Goal: Transaction & Acquisition: Purchase product/service

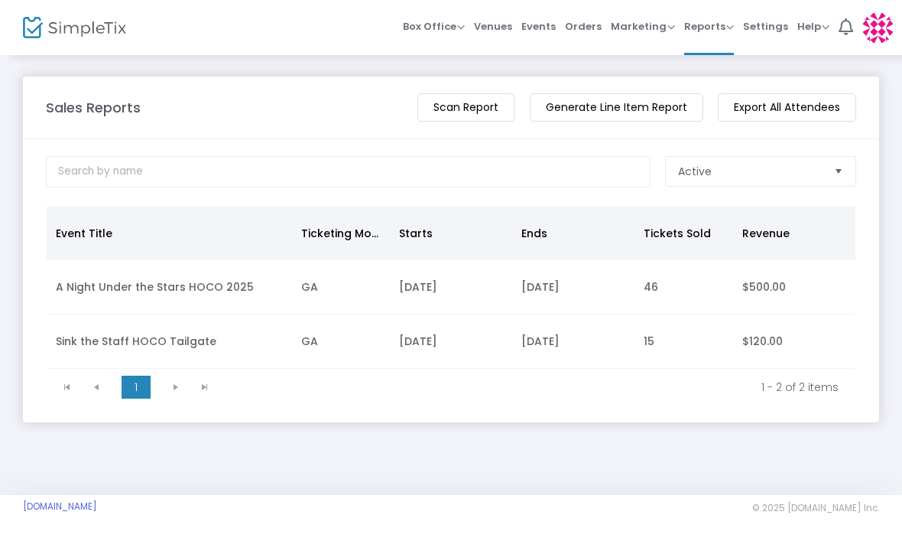
click at [589, 30] on span "Orders" at bounding box center [583, 26] width 37 height 39
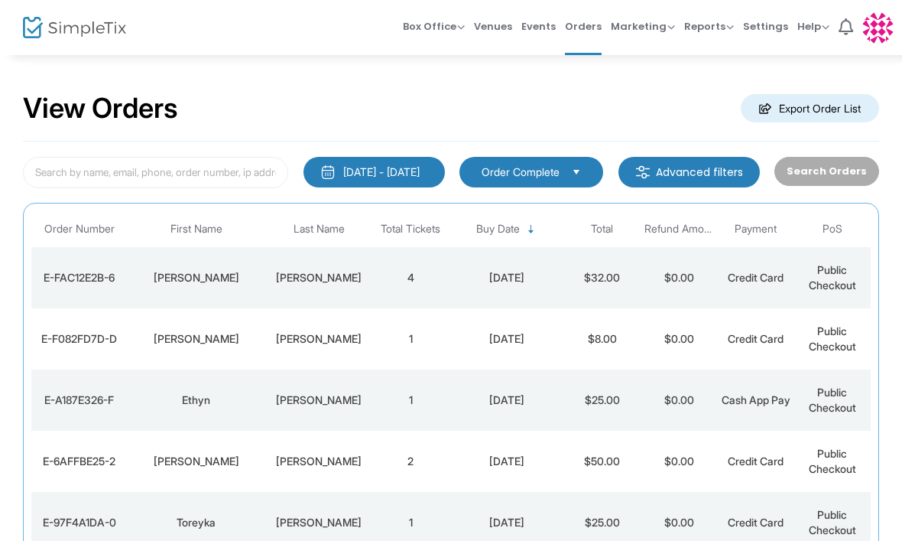
click at [431, 32] on span "Box Office" at bounding box center [434, 26] width 62 height 15
click at [442, 58] on li "Sell Tickets" at bounding box center [457, 52] width 109 height 30
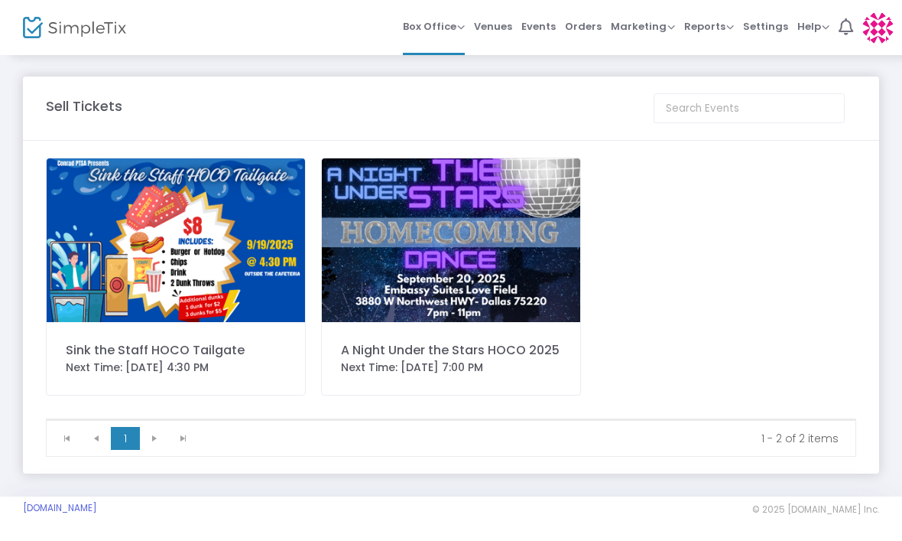
click at [489, 241] on img at bounding box center [451, 240] width 259 height 164
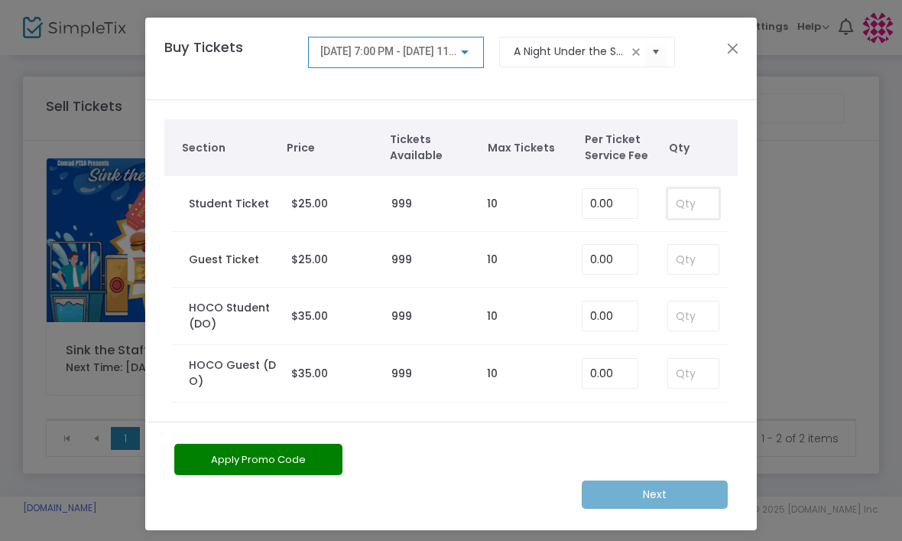
click at [684, 206] on input at bounding box center [693, 203] width 50 height 29
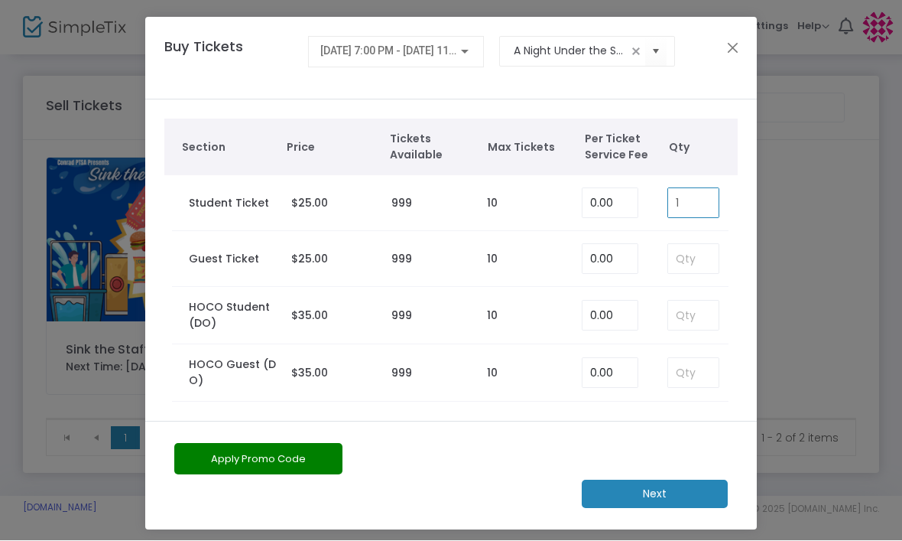
type input "1"
click at [686, 496] on m-button "Next" at bounding box center [655, 494] width 146 height 28
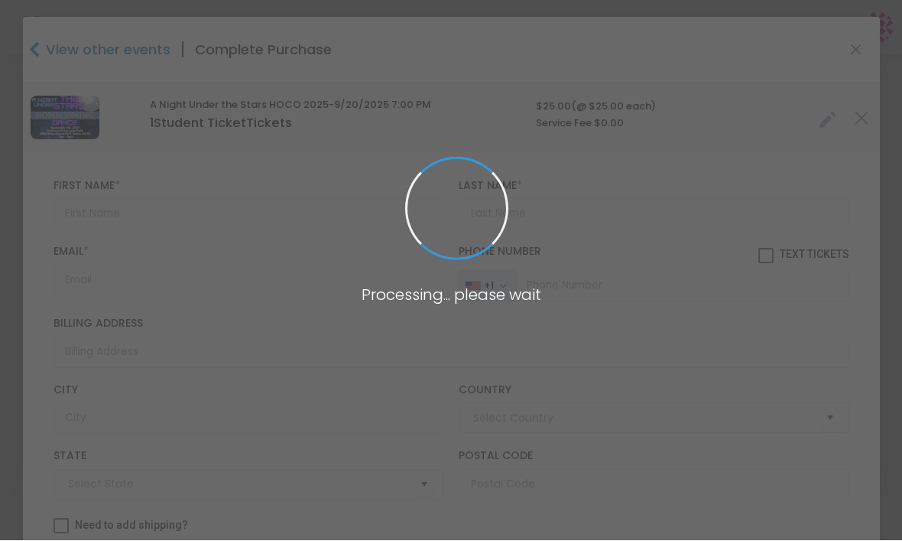
type input "[GEOGRAPHIC_DATA]"
type input "[US_STATE]"
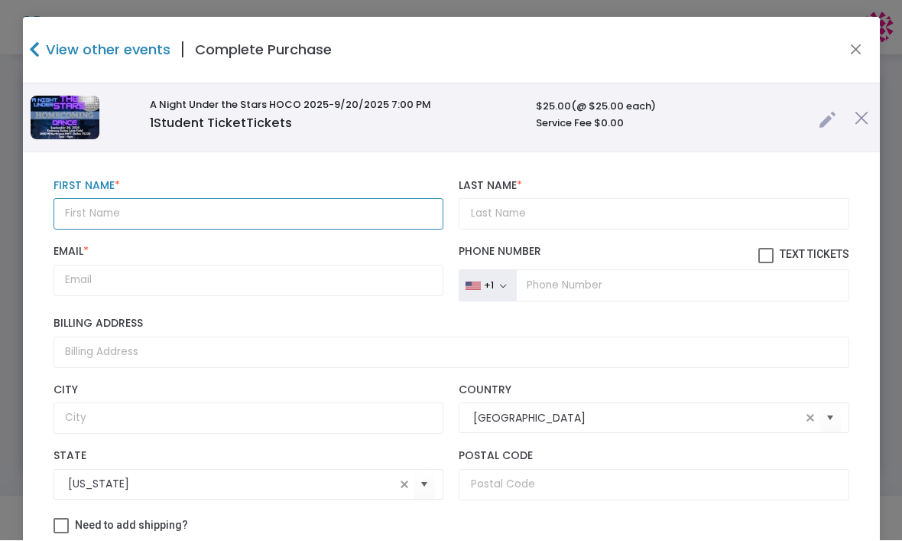
click at [226, 201] on input "text" at bounding box center [249, 214] width 391 height 31
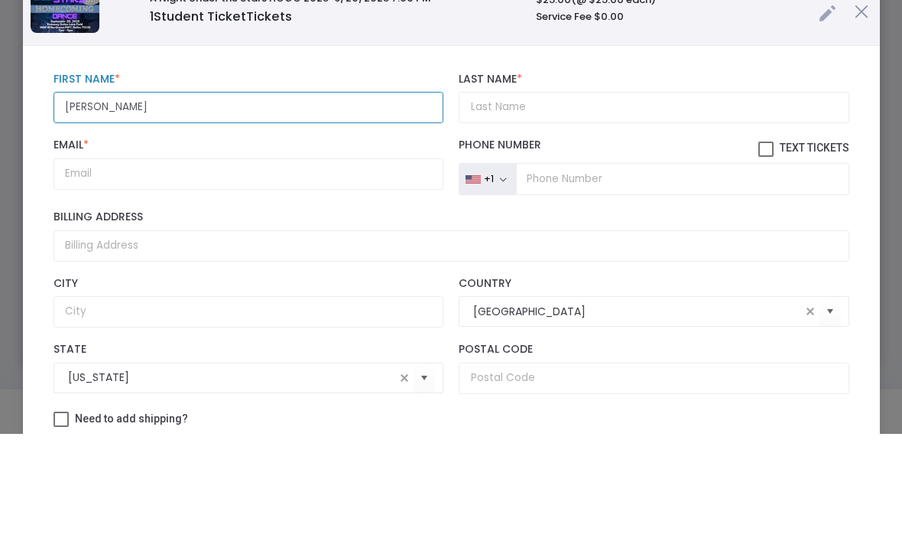
type input "[PERSON_NAME]"
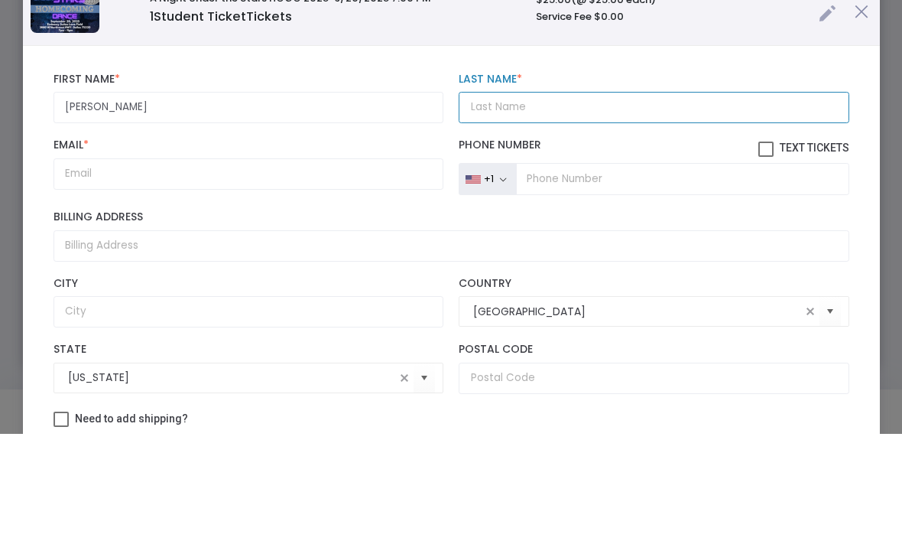
click at [606, 199] on input "Last Name *" at bounding box center [654, 214] width 391 height 31
type input "[PERSON_NAME]"
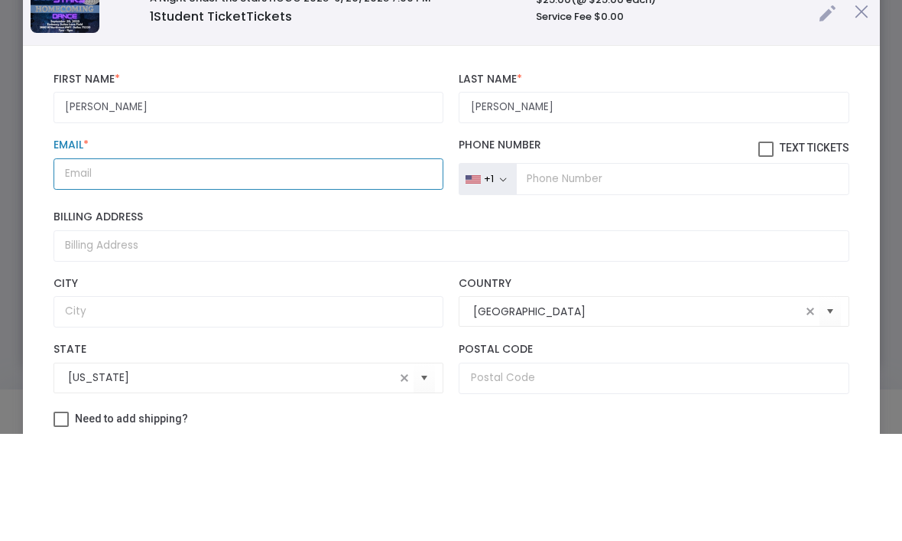
click at [83, 265] on input "Email *" at bounding box center [249, 280] width 391 height 31
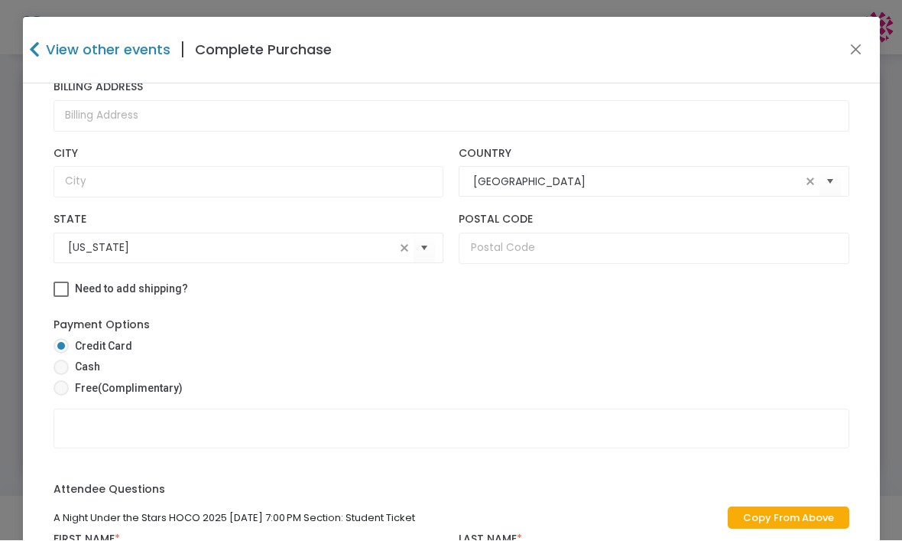
scroll to position [237, 0]
type input "[EMAIL_ADDRESS][DOMAIN_NAME]"
click at [60, 375] on span at bounding box center [61, 366] width 15 height 15
click at [60, 376] on input "Cash" at bounding box center [60, 375] width 1 height 1
radio input "true"
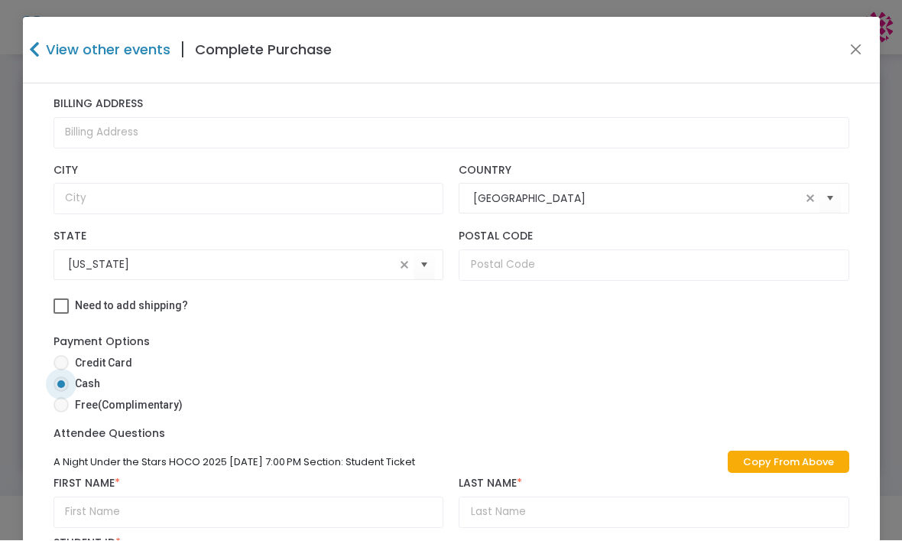
scroll to position [243, 0]
click at [773, 460] on link "Copy From Above" at bounding box center [789, 462] width 122 height 22
type input "[PERSON_NAME]"
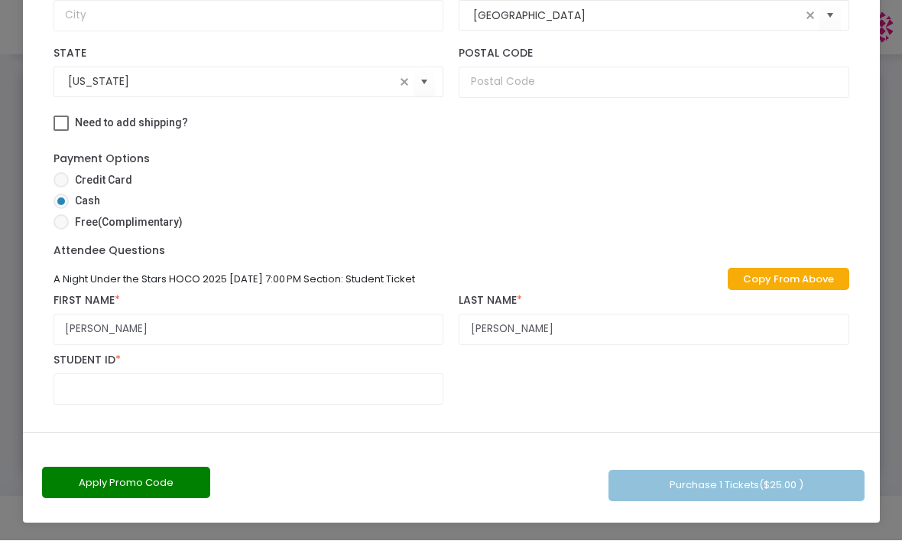
scroll to position [182, 0]
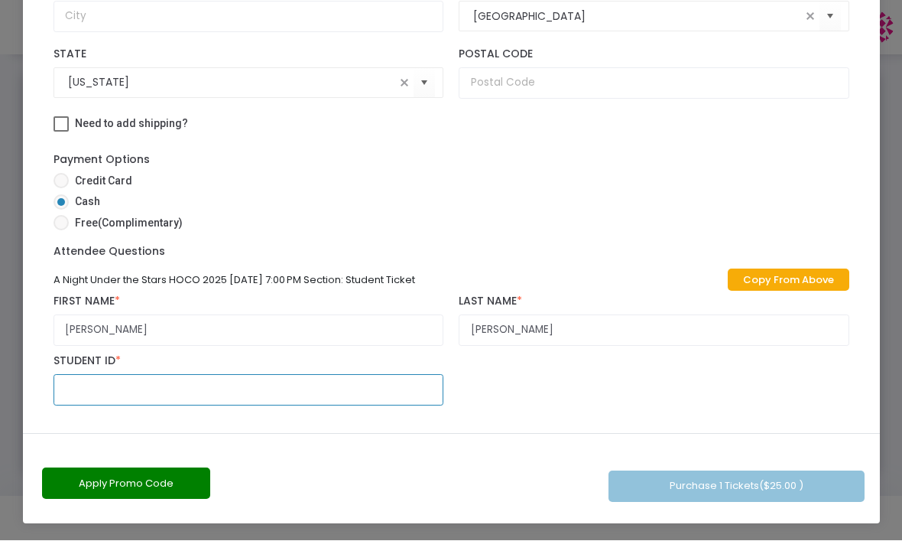
click at [109, 389] on input "text" at bounding box center [249, 390] width 391 height 31
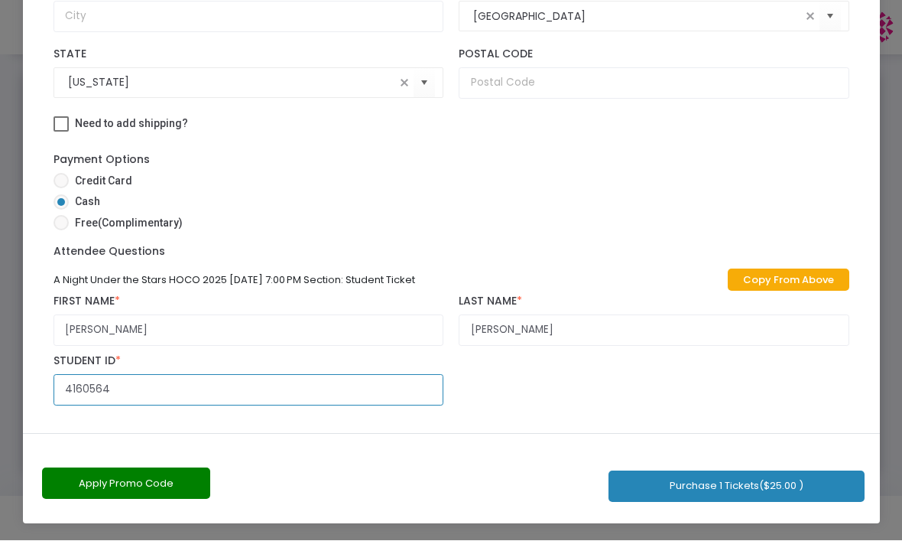
type input "4160564"
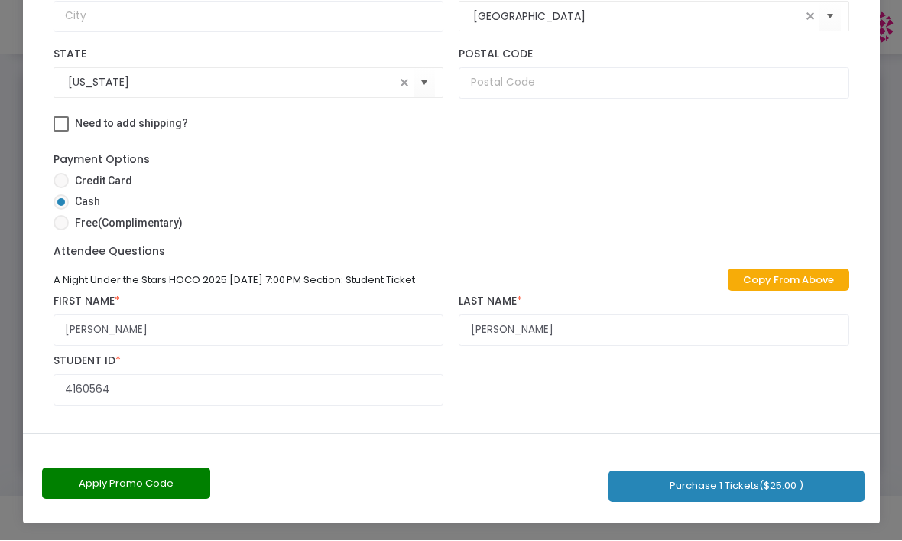
click at [703, 476] on button "Purchase 1 Tickets ($25.00 )" at bounding box center [737, 486] width 256 height 31
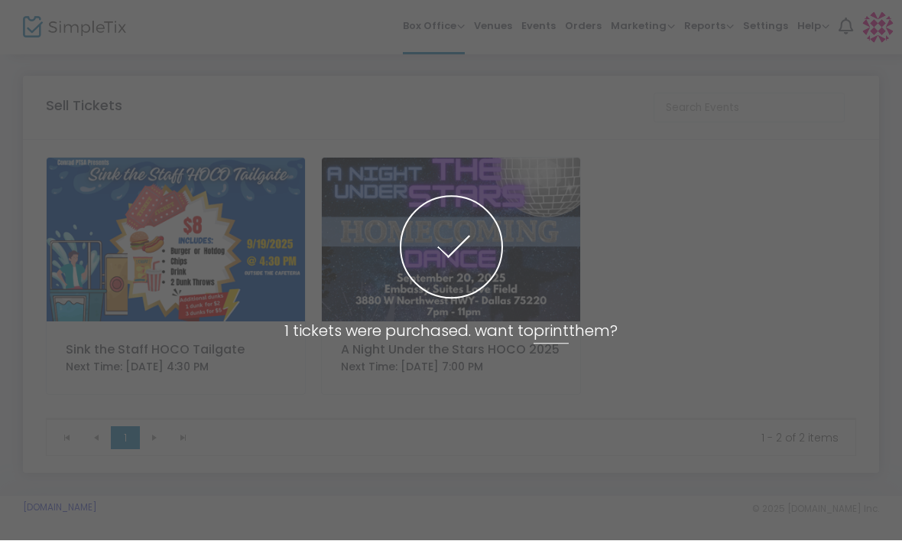
click at [864, 252] on span at bounding box center [451, 270] width 902 height 541
